Goal: Task Accomplishment & Management: Complete application form

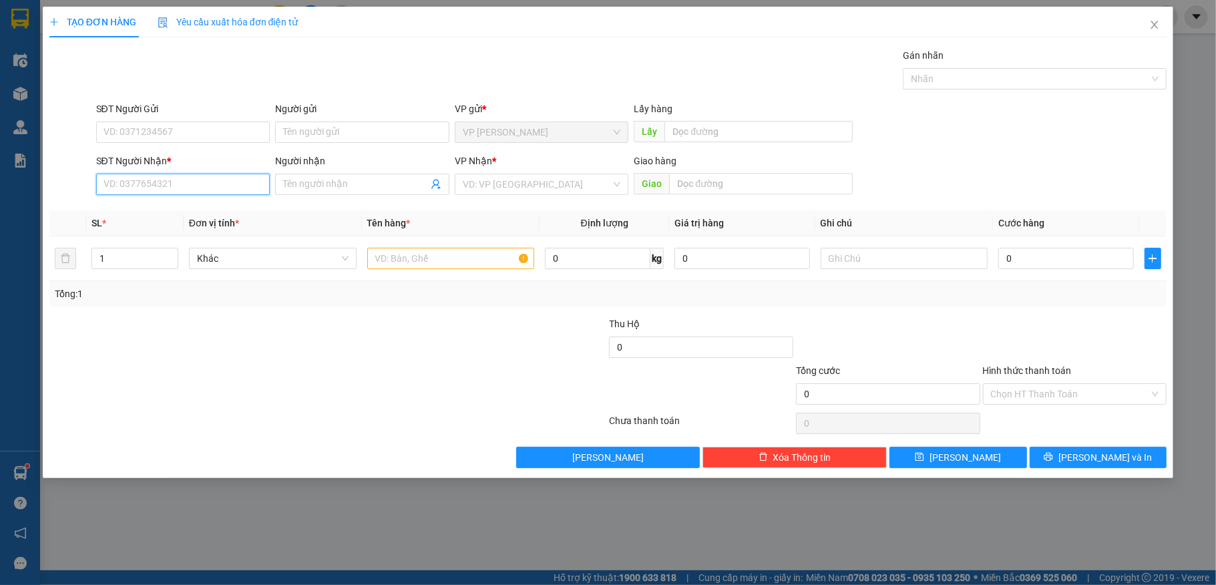
click at [190, 183] on input "SĐT Người Nhận *" at bounding box center [183, 184] width 174 height 21
type input "0"
type input "0919722899"
click at [169, 214] on div "0919722899 - [PERSON_NAME]" at bounding box center [183, 212] width 158 height 15
type input "[PERSON_NAME]"
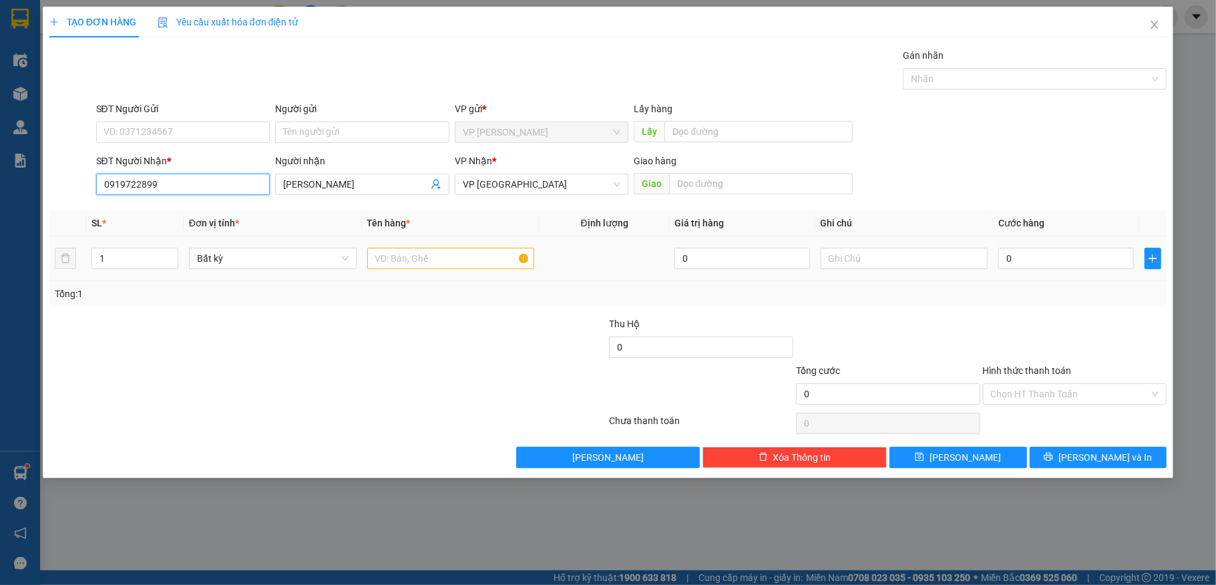
type input "0919722899"
click at [450, 258] on input "text" at bounding box center [451, 258] width 168 height 21
type input "2 kiện"
click at [1063, 264] on input "0" at bounding box center [1065, 258] width 135 height 21
click at [1215, 465] on div "TẠO ĐƠN HÀNG Yêu cầu xuất hóa đơn điện tử Transit Pickup Surcharge Ids Transit …" at bounding box center [608, 292] width 1216 height 585
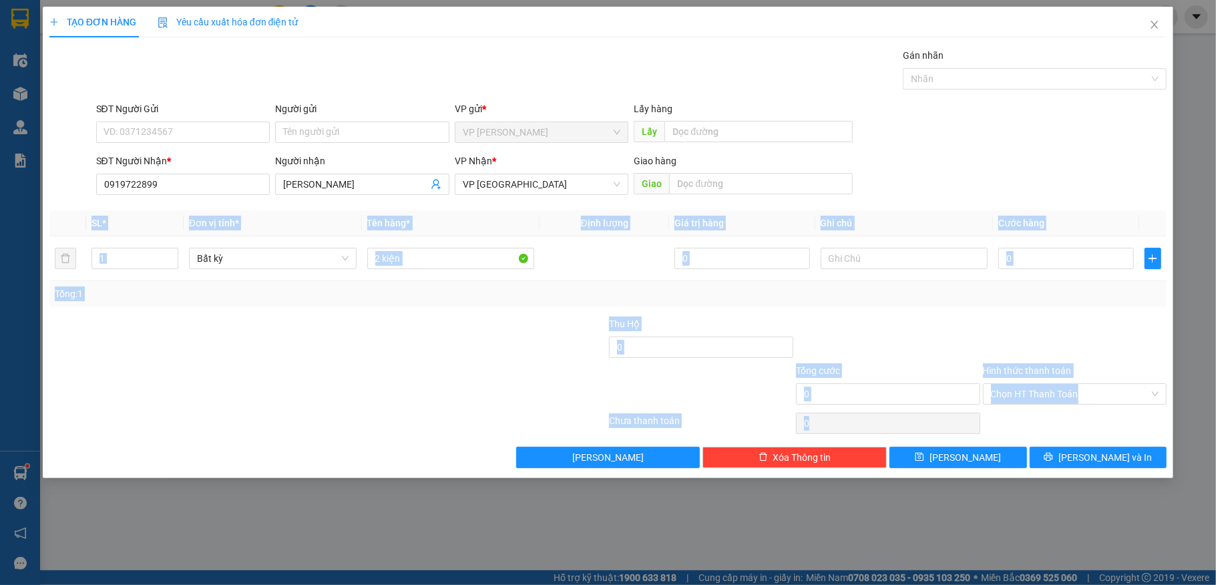
click at [1007, 318] on div at bounding box center [1075, 339] width 187 height 47
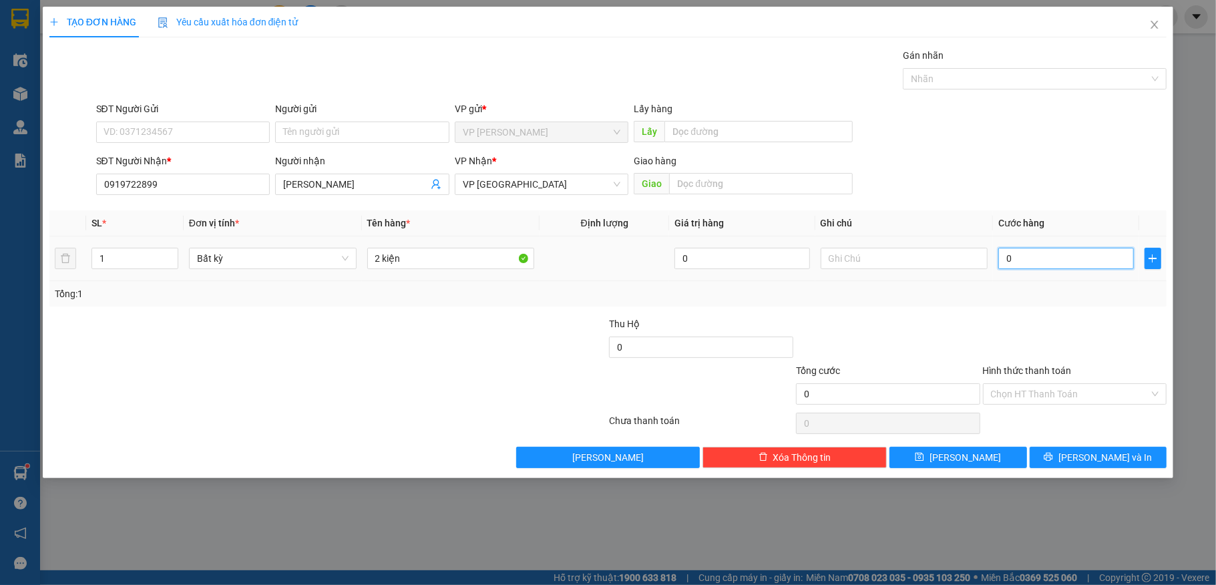
click at [1035, 264] on input "0" at bounding box center [1065, 258] width 135 height 21
type input "1"
type input "12"
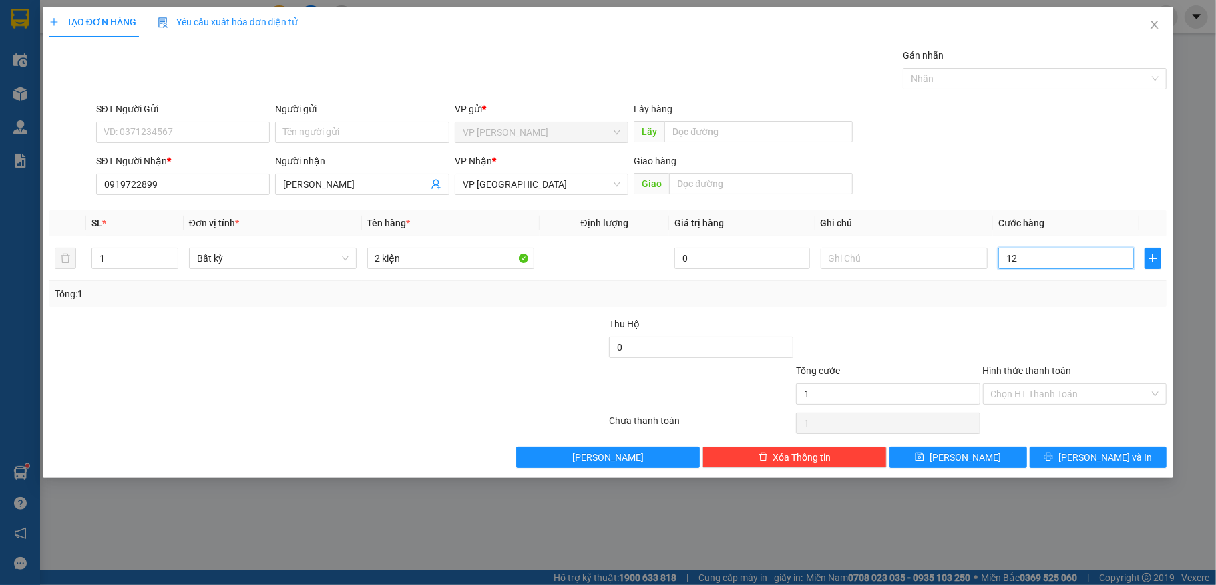
type input "12"
type input "120"
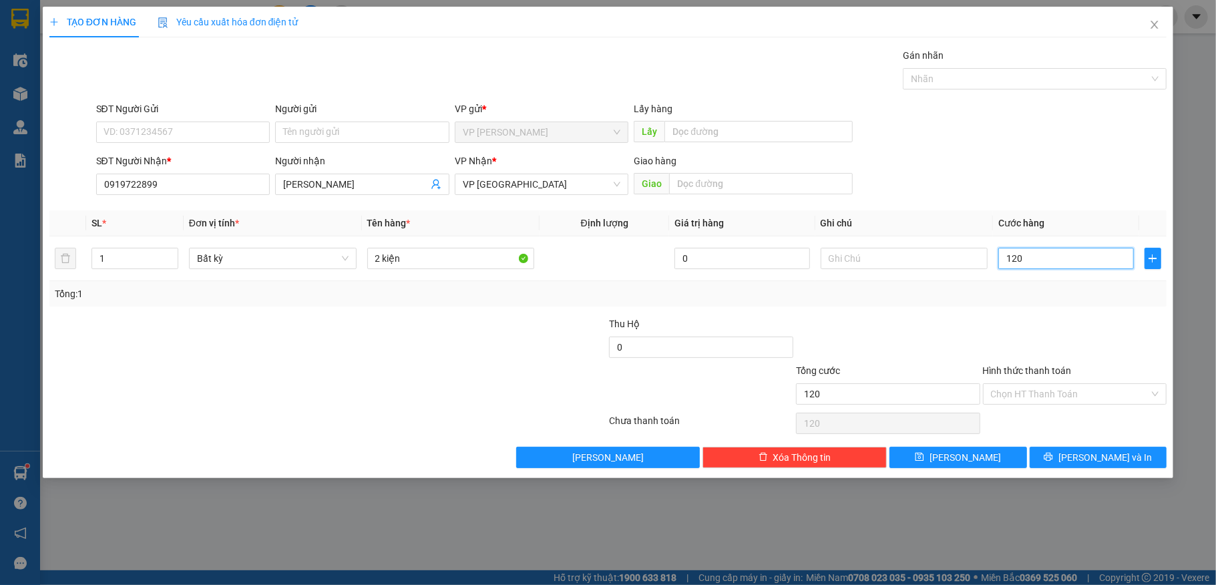
type input "1.200"
type input "12.000"
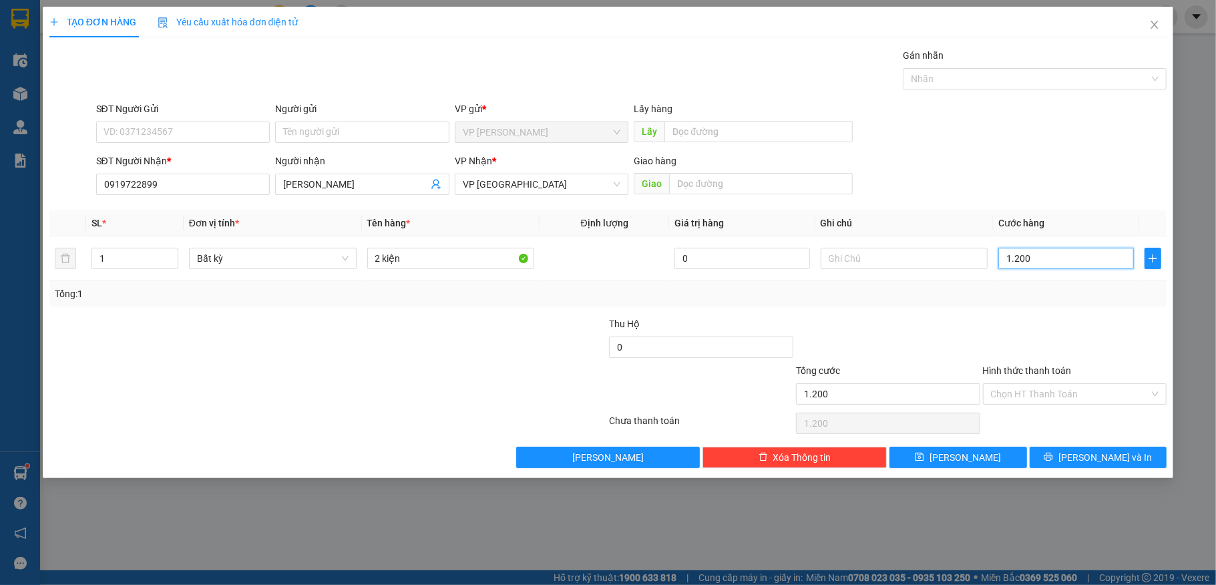
type input "12.000"
type input "120.000"
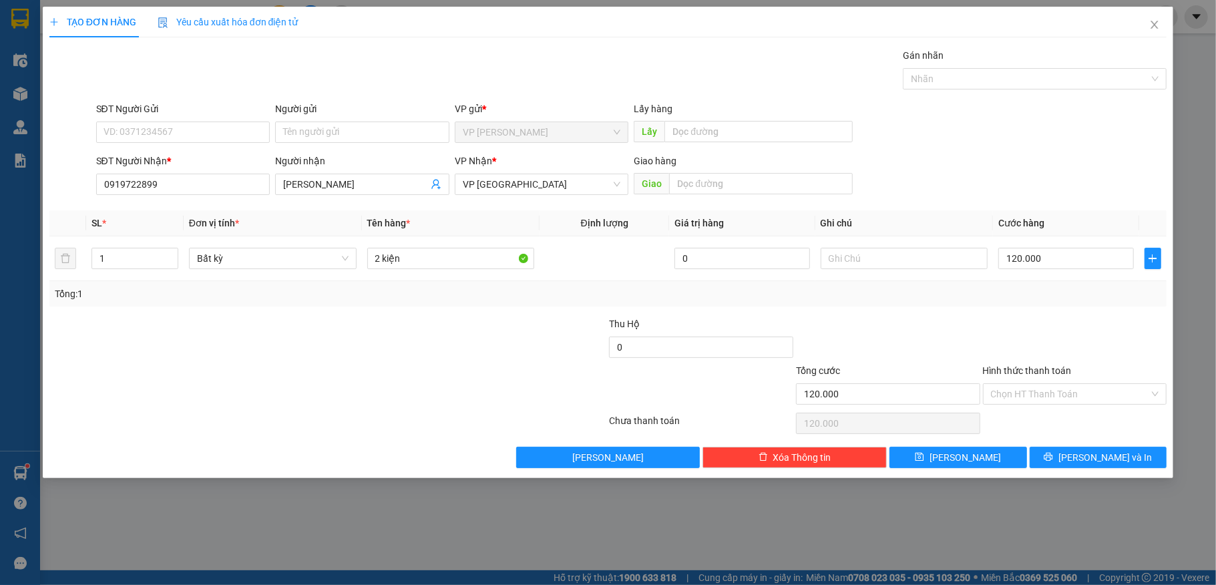
click at [1004, 306] on div "Tổng: 1" at bounding box center [608, 293] width 1118 height 25
click at [1075, 320] on div at bounding box center [1075, 339] width 187 height 47
click at [1136, 335] on div at bounding box center [1075, 339] width 187 height 47
click at [1067, 393] on input "Hình thức thanh toán" at bounding box center [1070, 394] width 159 height 20
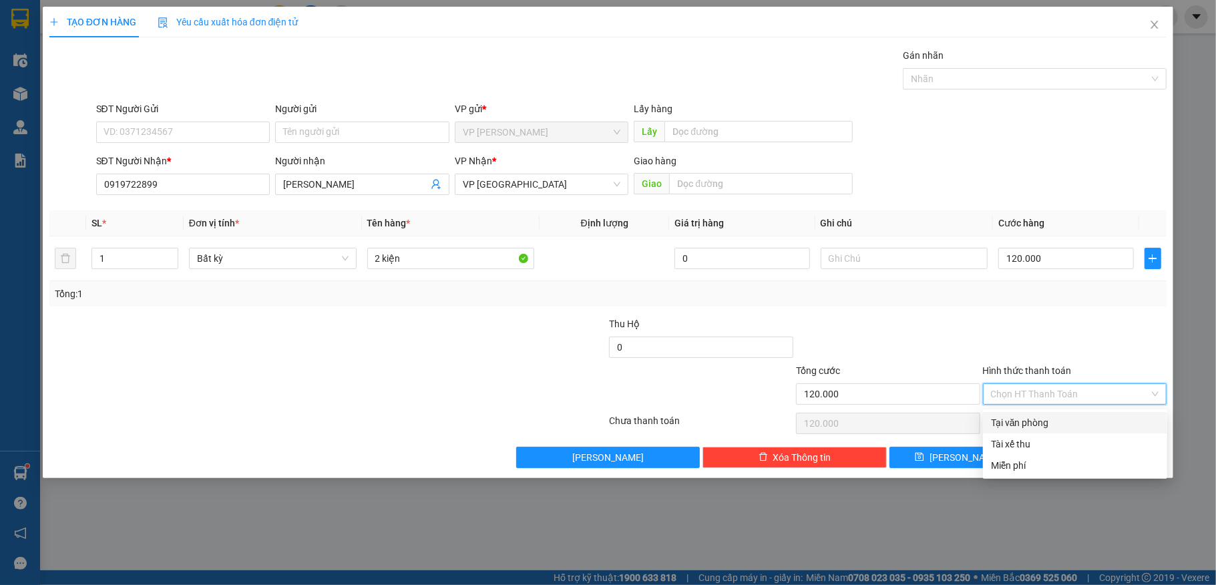
click at [1013, 425] on div "Tại văn phòng" at bounding box center [1075, 422] width 168 height 15
type input "0"
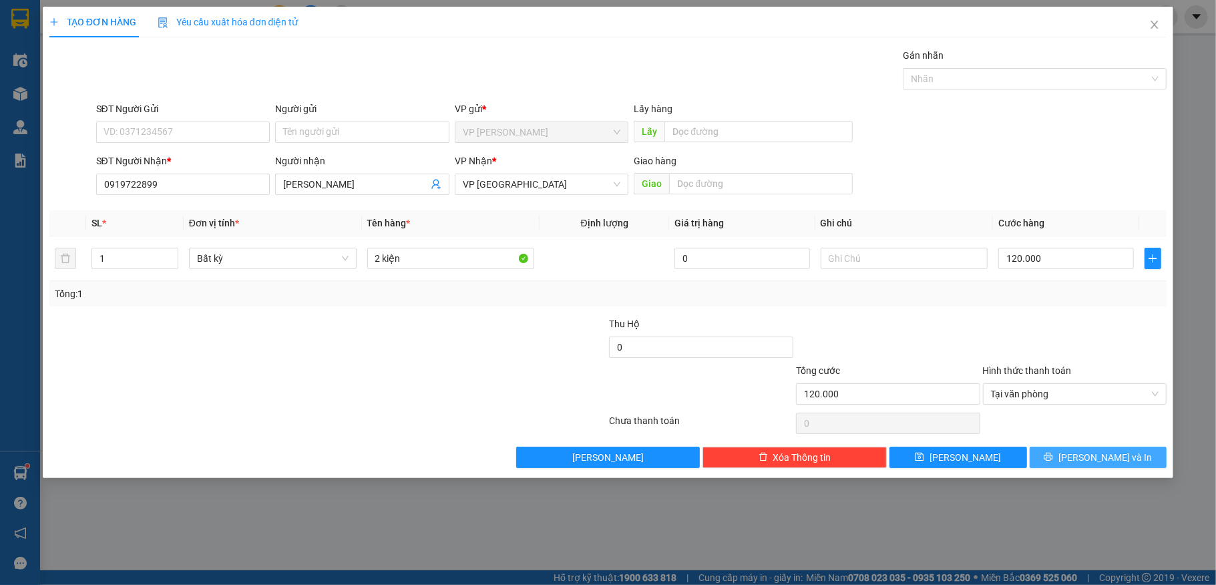
click at [1059, 458] on button "[PERSON_NAME] và In" at bounding box center [1099, 457] width 138 height 21
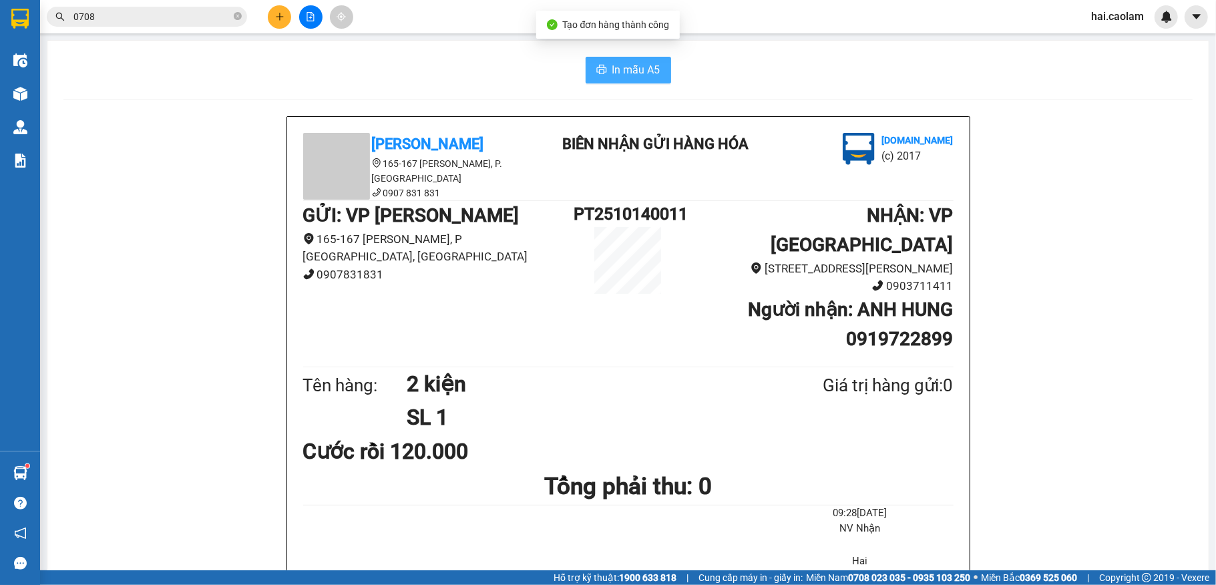
click at [633, 65] on span "In mẫu A5" at bounding box center [636, 69] width 48 height 17
